Goal: Register for event/course

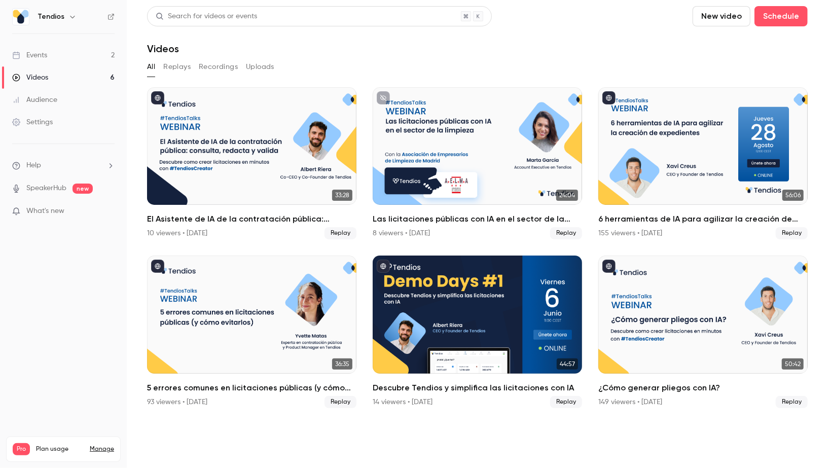
click at [98, 57] on link "Events 2" at bounding box center [63, 55] width 127 height 22
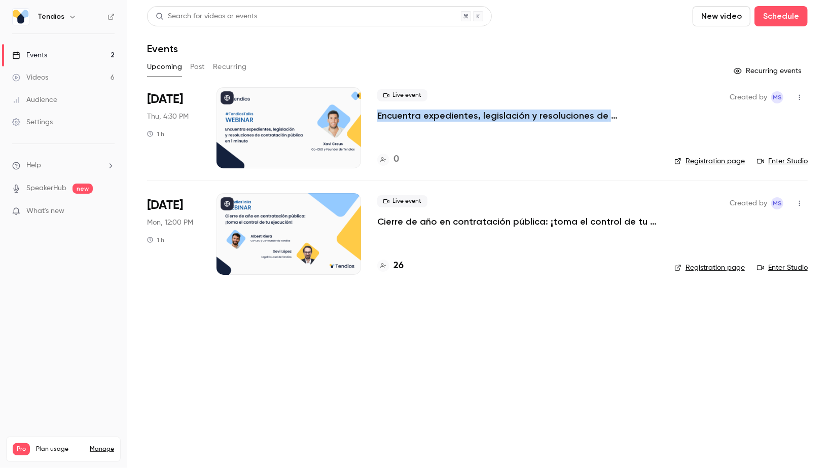
drag, startPoint x: 372, startPoint y: 118, endPoint x: 643, endPoint y: 122, distance: 271.8
click at [643, 122] on li "[DATE] Thu, 4:30 PM 1 h Live event Encuentra expedientes, legislación y resoluc…" at bounding box center [477, 133] width 661 height 93
copy p "Encuentra expedientes, legislación y resoluciones de contratación pública en 1 …"
